Goal: Check status: Check status

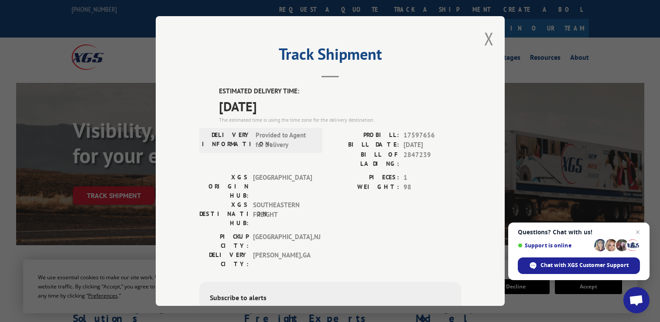
scroll to position [87, 0]
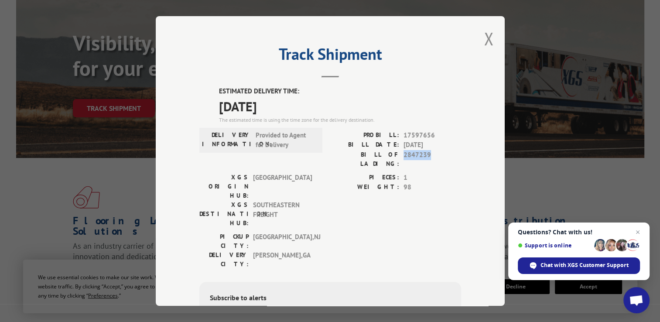
drag, startPoint x: 401, startPoint y: 153, endPoint x: 426, endPoint y: 155, distance: 24.5
click at [426, 155] on span "2847239" at bounding box center [433, 159] width 58 height 18
drag, startPoint x: 426, startPoint y: 155, endPoint x: 419, endPoint y: 154, distance: 7.0
copy span "2847239"
click at [485, 41] on button "Close modal" at bounding box center [489, 38] width 10 height 23
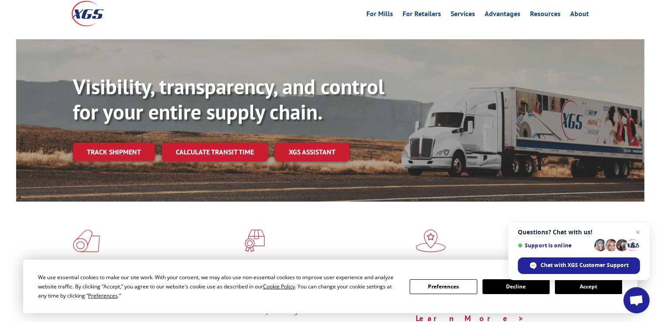
scroll to position [0, 0]
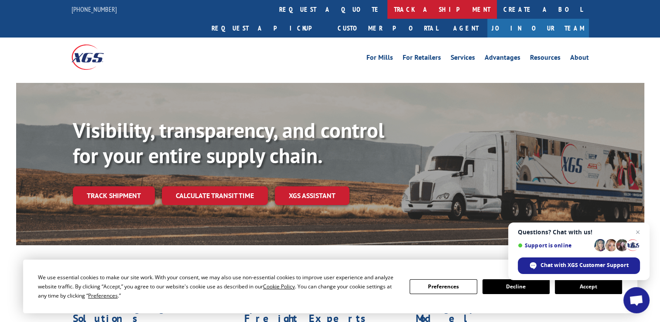
click at [387, 6] on link "track a shipment" at bounding box center [442, 9] width 110 height 19
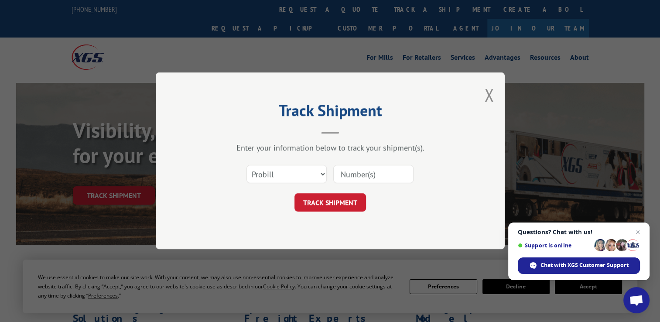
click at [377, 177] on input at bounding box center [373, 174] width 80 height 18
click at [323, 174] on select "Select category... Probill BOL PO" at bounding box center [287, 174] width 80 height 18
select select "po"
click at [247, 165] on select "Select category... Probill BOL PO" at bounding box center [287, 174] width 80 height 18
click at [352, 177] on input at bounding box center [373, 174] width 80 height 18
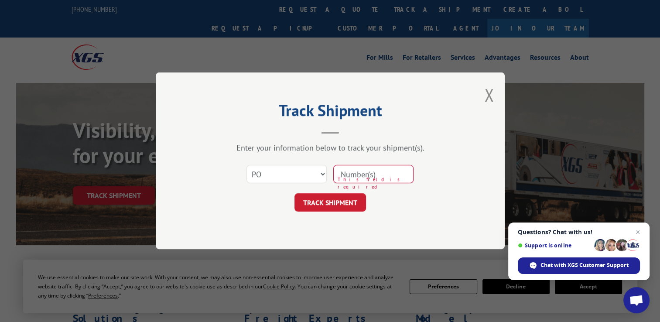
type input "9032025"
click at [345, 200] on button "TRACK SHIPMENT" at bounding box center [331, 203] width 72 height 18
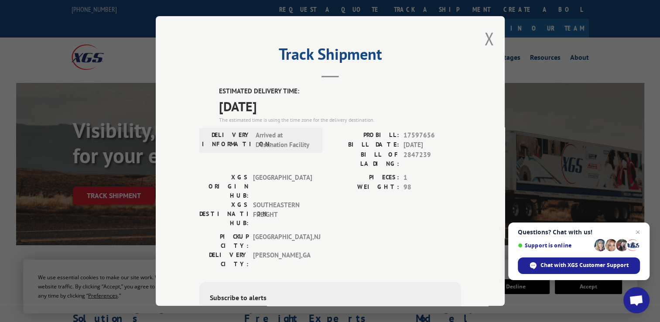
drag, startPoint x: 485, startPoint y: 42, endPoint x: 449, endPoint y: 46, distance: 36.4
click at [456, 98] on div "Track Shipment ESTIMATED DELIVERY TIME: [DATE] The estimated time is using the …" at bounding box center [330, 161] width 349 height 290
